Goal: Task Accomplishment & Management: Complete application form

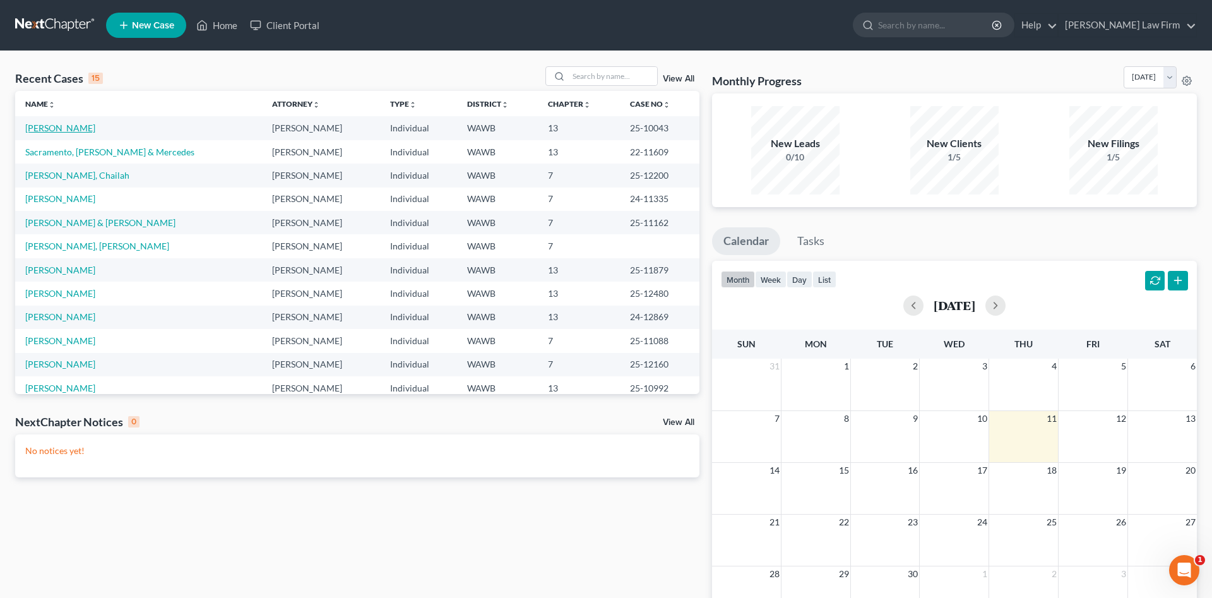
click at [62, 126] on link "[PERSON_NAME]" at bounding box center [60, 127] width 70 height 11
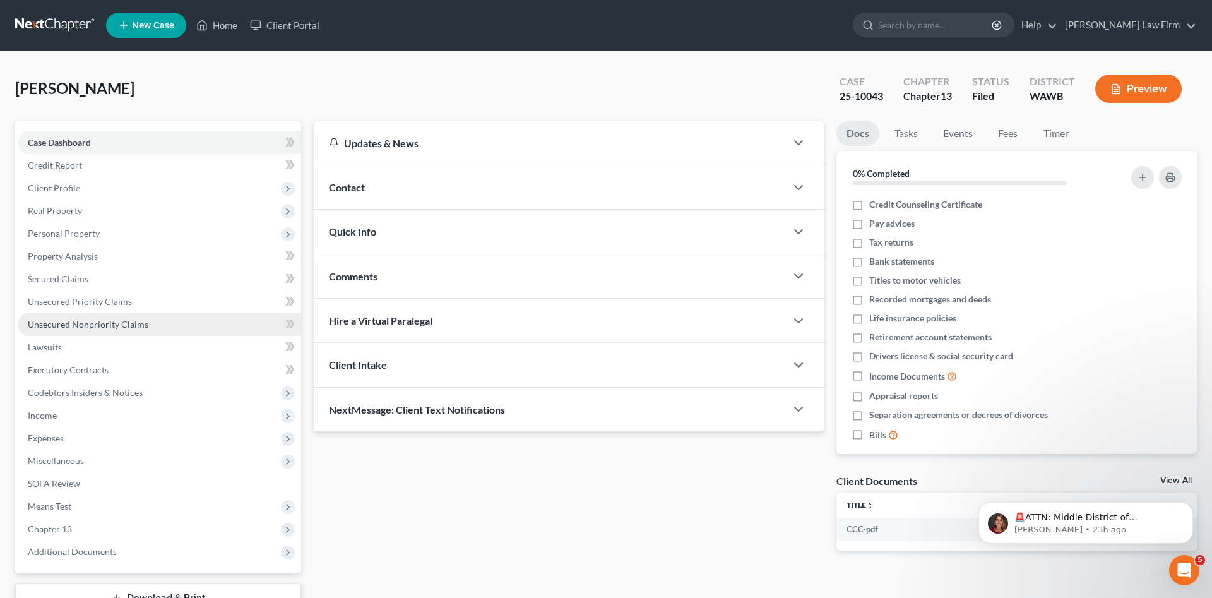
click at [105, 324] on span "Unsecured Nonpriority Claims" at bounding box center [88, 324] width 121 height 11
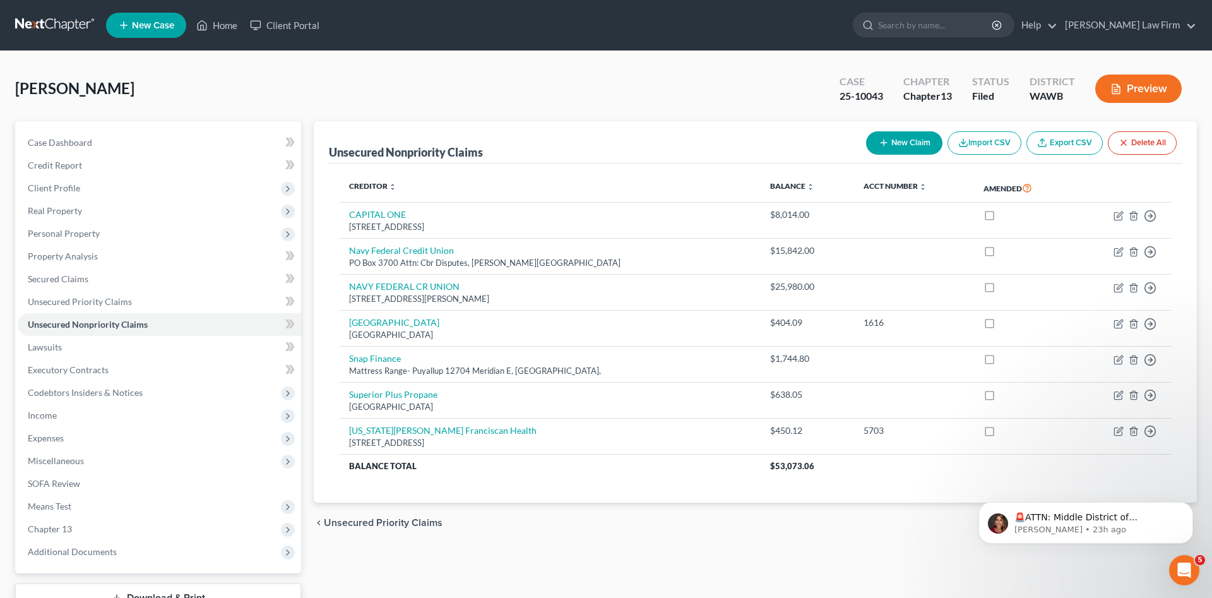
click at [918, 142] on button "New Claim" at bounding box center [904, 142] width 76 height 23
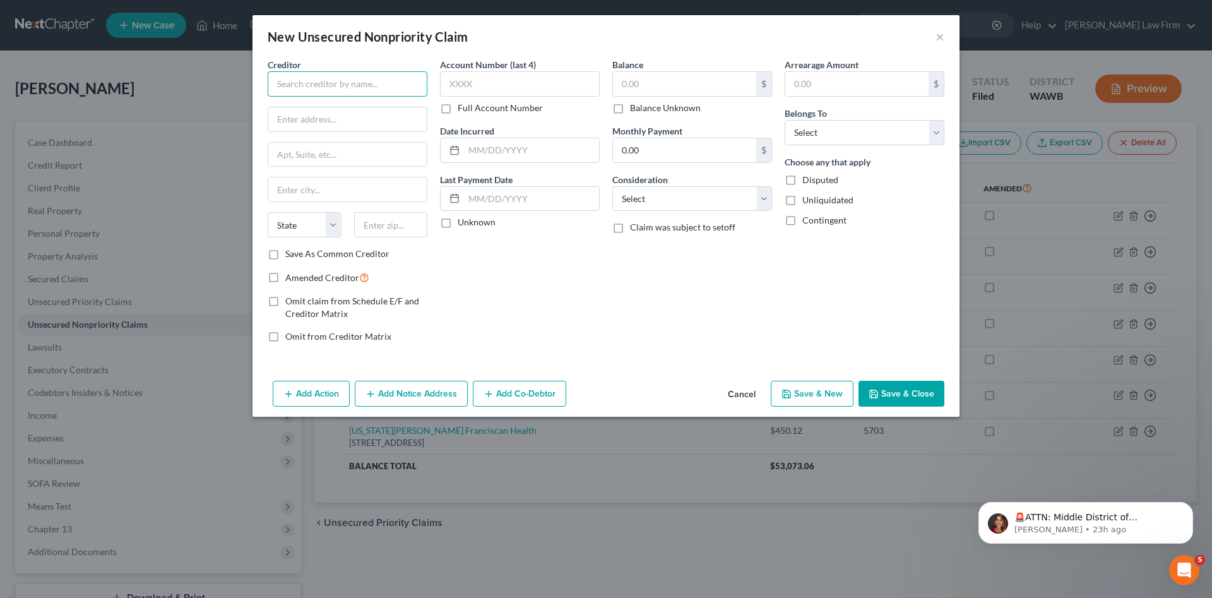
click at [339, 78] on input "text" at bounding box center [348, 83] width 160 height 25
click at [355, 123] on div "[GEOGRAPHIC_DATA]" at bounding box center [343, 112] width 151 height 30
type input "[GEOGRAPHIC_DATA]"
type input "PO Box 1959"
type input "Lynnwood"
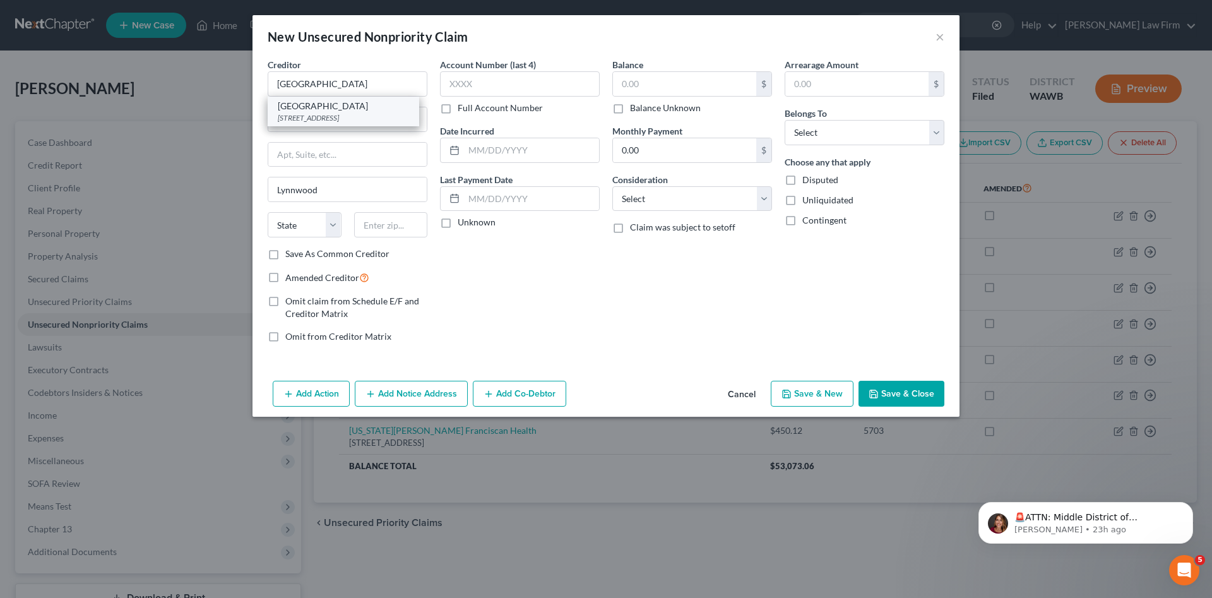
select select "50"
type input "98046"
drag, startPoint x: 397, startPoint y: 91, endPoint x: 124, endPoint y: 88, distance: 272.6
click at [268, 88] on input "[GEOGRAPHIC_DATA]" at bounding box center [348, 83] width 160 height 25
drag, startPoint x: 379, startPoint y: 122, endPoint x: 61, endPoint y: 118, distance: 318.1
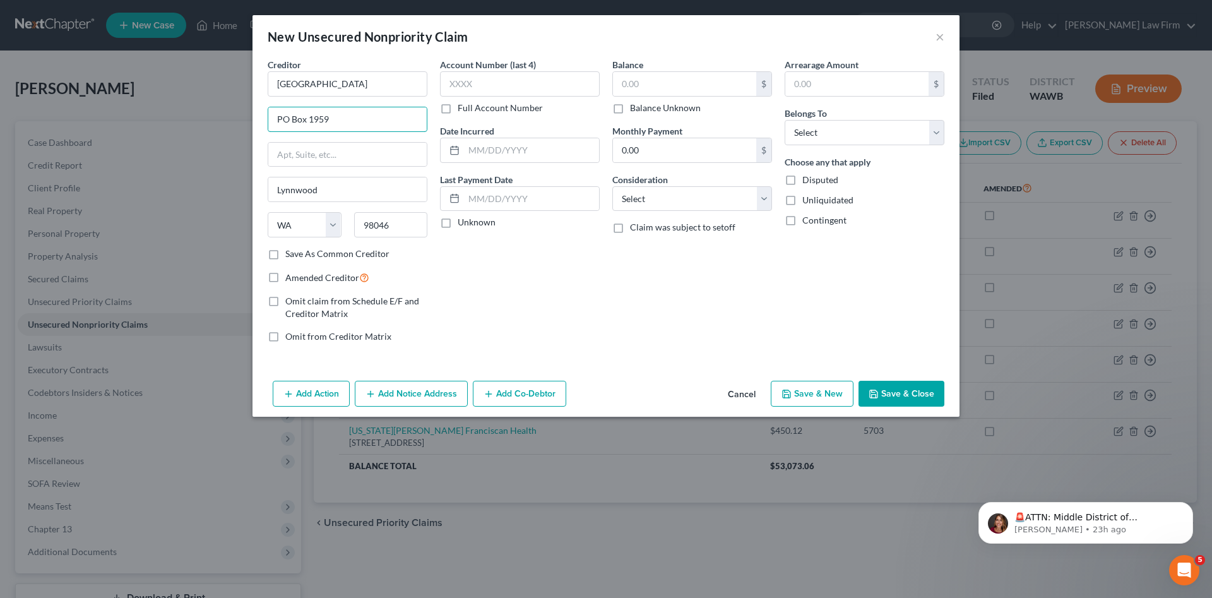
click at [268, 122] on input "PO Box 1959" at bounding box center [347, 119] width 158 height 24
drag, startPoint x: 405, startPoint y: 232, endPoint x: 306, endPoint y: 225, distance: 99.3
click at [354, 225] on input "98046" at bounding box center [391, 224] width 74 height 25
drag, startPoint x: 394, startPoint y: 86, endPoint x: 78, endPoint y: 85, distance: 316.1
click at [268, 85] on input "[GEOGRAPHIC_DATA]" at bounding box center [348, 83] width 160 height 25
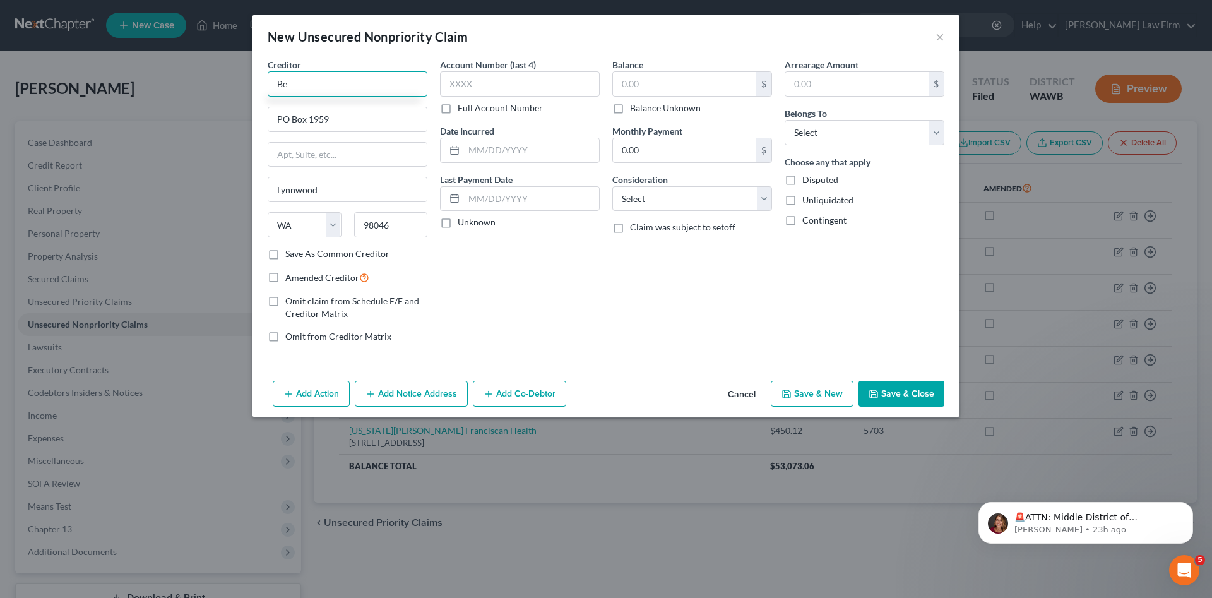
type input "B"
click at [359, 86] on input "text" at bounding box center [348, 83] width 160 height 25
type input "[PERSON_NAME] [US_STATE]"
drag, startPoint x: 350, startPoint y: 124, endPoint x: 0, endPoint y: 98, distance: 351.1
click at [268, 107] on input "PO Box 1959" at bounding box center [347, 119] width 158 height 24
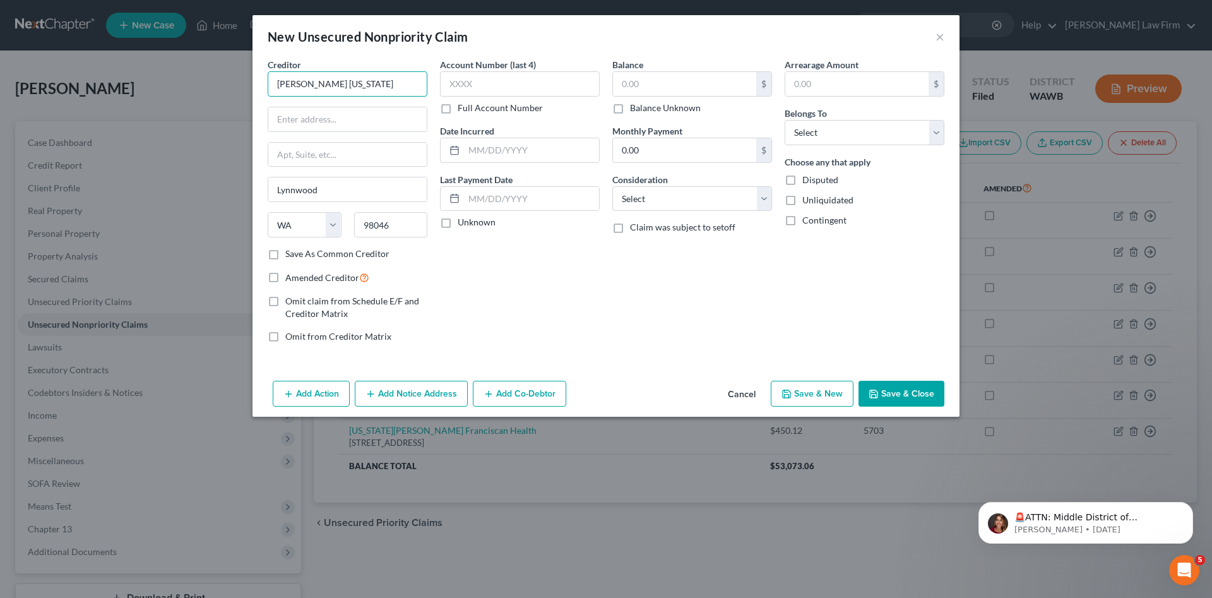
click at [408, 80] on input "[PERSON_NAME] [US_STATE]" at bounding box center [348, 83] width 160 height 25
type input "W"
click at [342, 111] on div "Western [US_STATE] Medical Group" at bounding box center [348, 106] width 140 height 13
type input "Western [US_STATE] Medical Group"
type input "PO Box 28170"
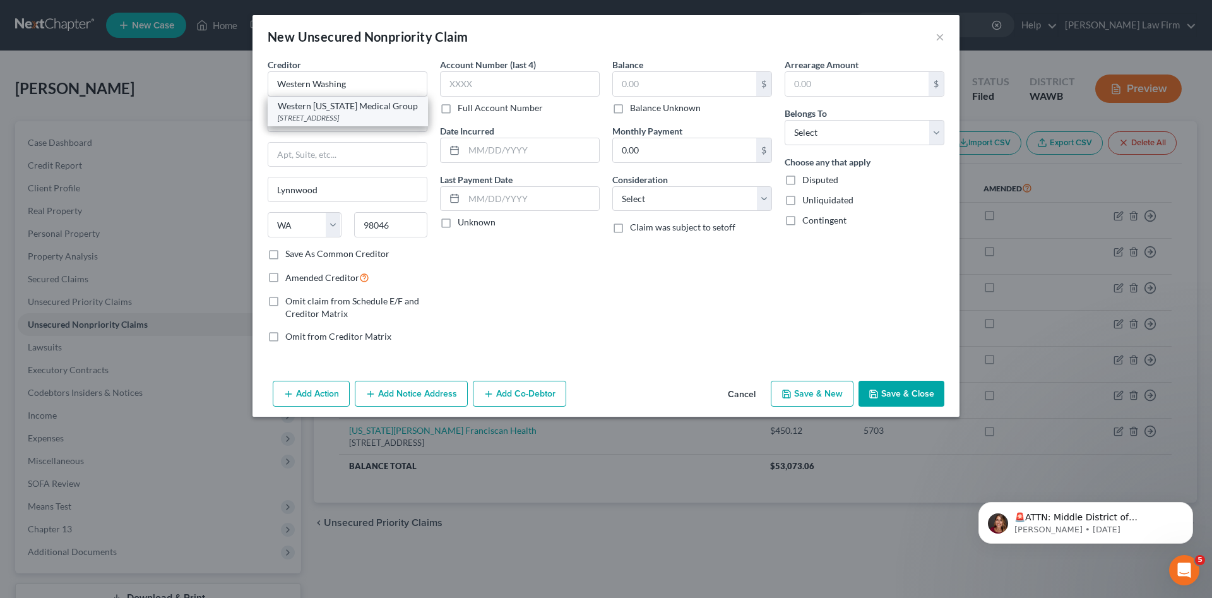
type input "[GEOGRAPHIC_DATA]"
select select "38"
type input "97228"
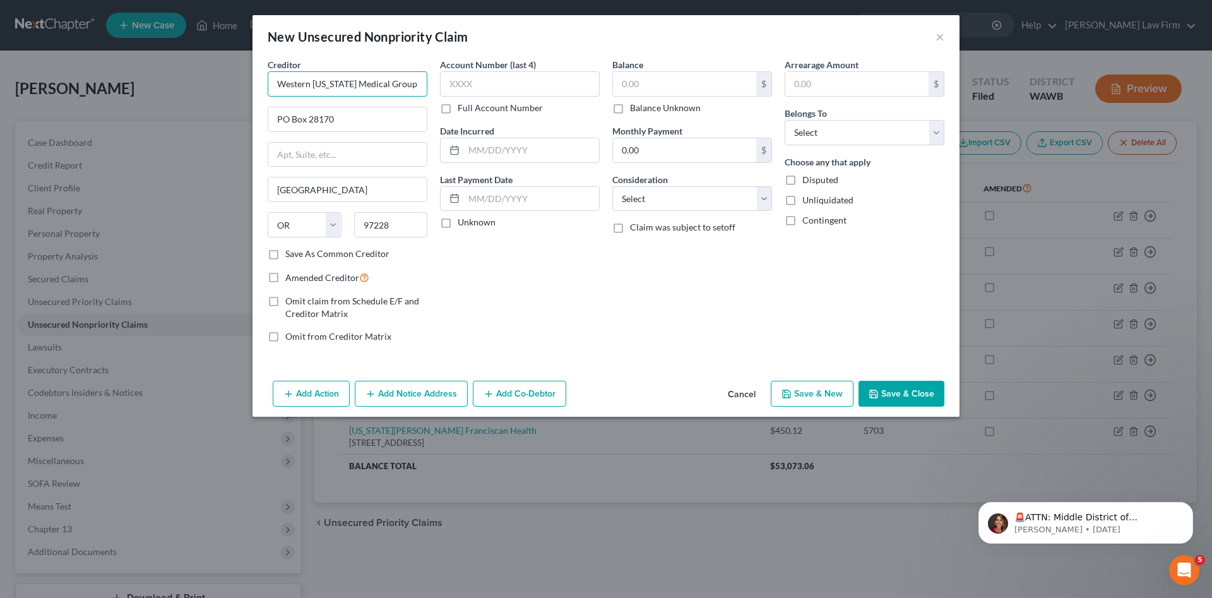
click at [408, 85] on input "Western [US_STATE] Medical Group" at bounding box center [348, 83] width 160 height 25
drag, startPoint x: 353, startPoint y: 122, endPoint x: 154, endPoint y: 117, distance: 199.5
click at [268, 117] on input "PO Box 28170" at bounding box center [347, 119] width 158 height 24
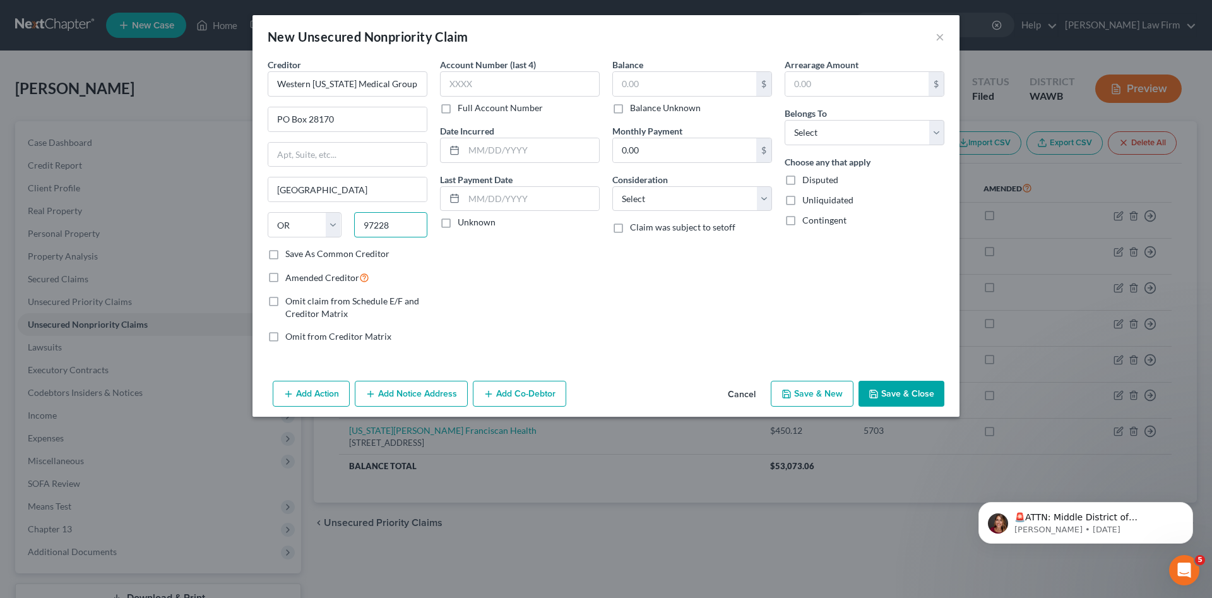
drag, startPoint x: 391, startPoint y: 227, endPoint x: 295, endPoint y: 227, distance: 95.9
click at [354, 227] on input "97228" at bounding box center [391, 224] width 74 height 25
